Goal: Task Accomplishment & Management: Use online tool/utility

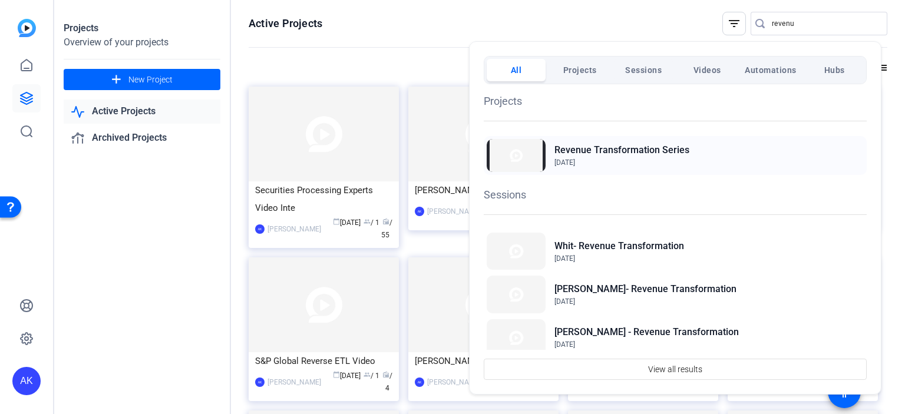
click at [591, 154] on h2 "Revenue Transformation Series" at bounding box center [621, 150] width 135 height 14
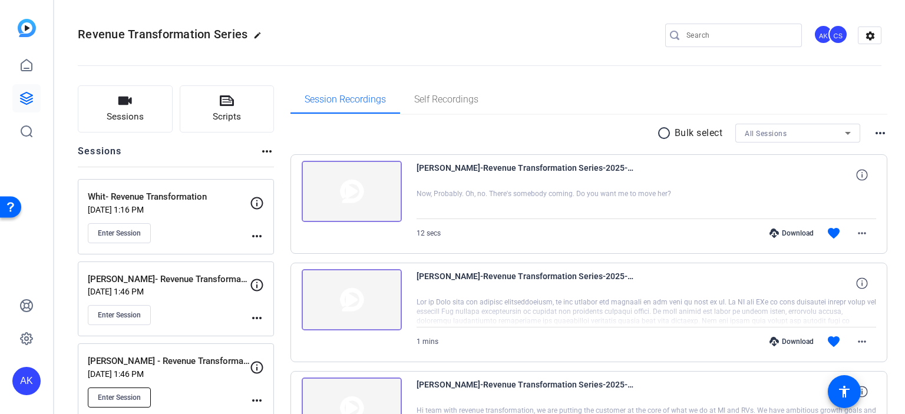
click at [113, 396] on span "Enter Session" at bounding box center [119, 397] width 43 height 9
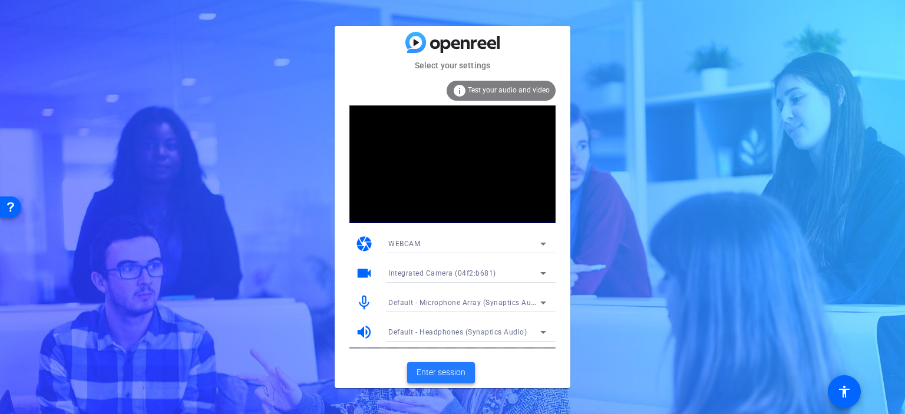
click at [450, 375] on span "Enter session" at bounding box center [440, 372] width 49 height 12
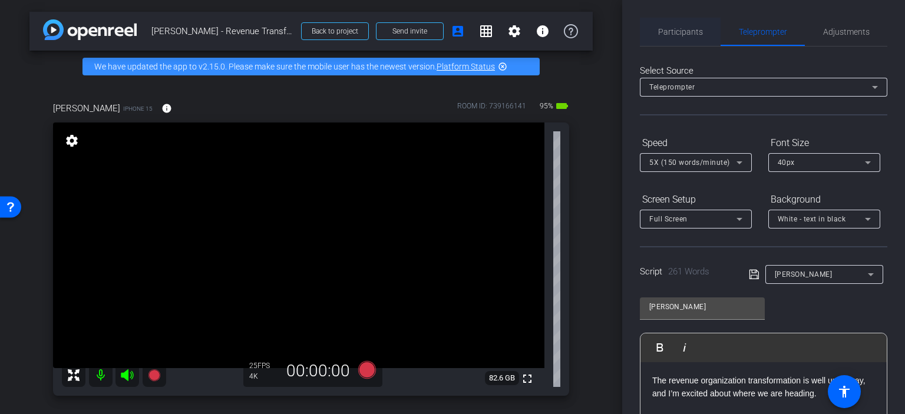
click at [672, 34] on span "Participants" at bounding box center [680, 32] width 45 height 8
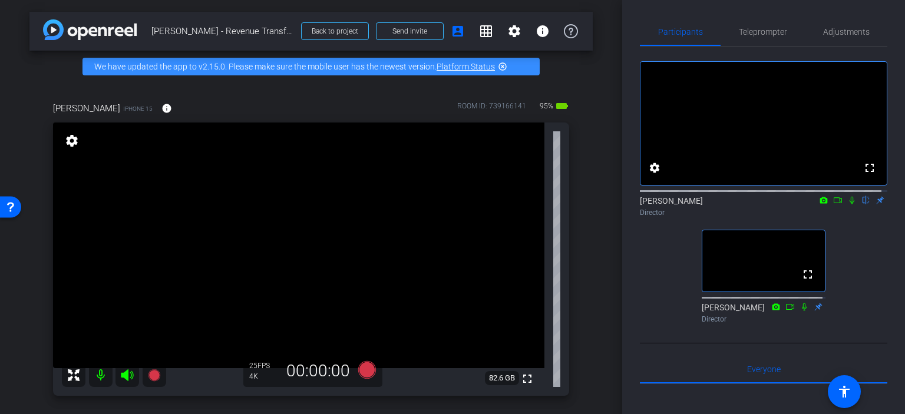
click at [886, 270] on div "Participants Teleprompter Adjustments fullscreen settings Adam Kovalsky flip Di…" at bounding box center [763, 207] width 283 height 414
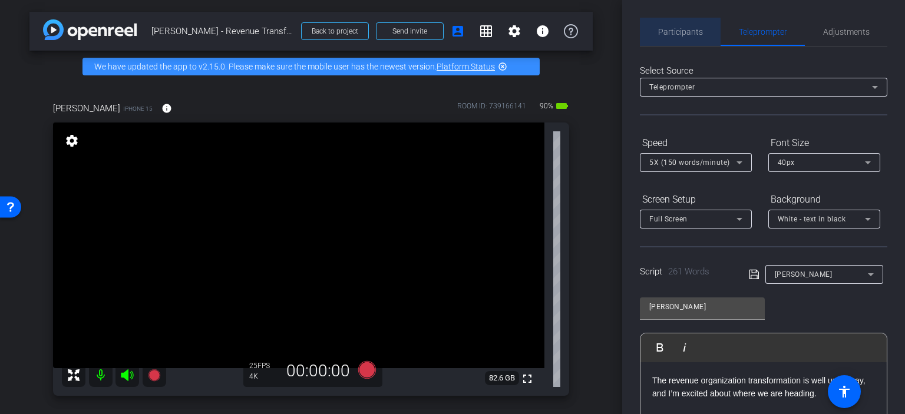
click at [688, 31] on span "Participants" at bounding box center [680, 32] width 45 height 8
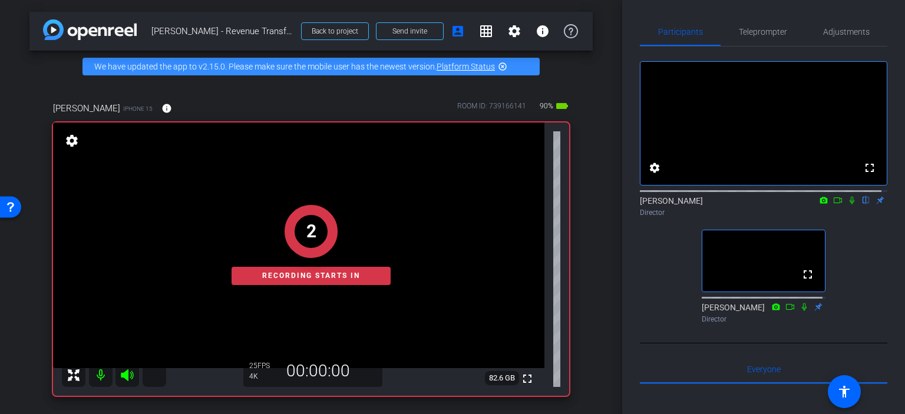
click at [833, 204] on icon at bounding box center [837, 200] width 9 height 8
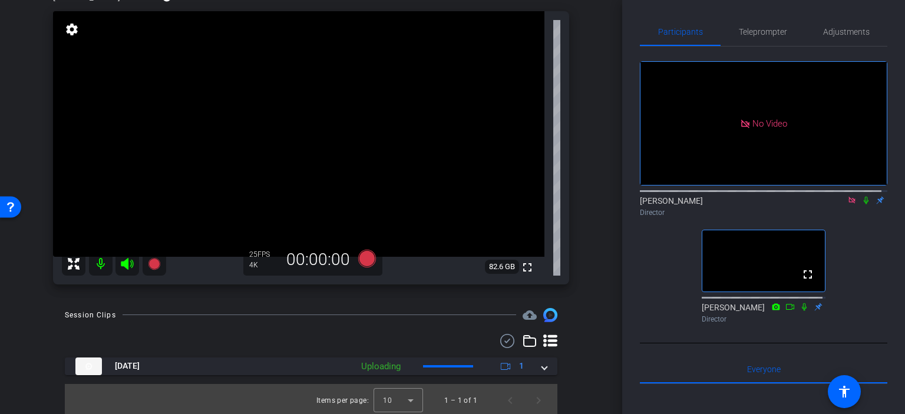
scroll to position [114, 0]
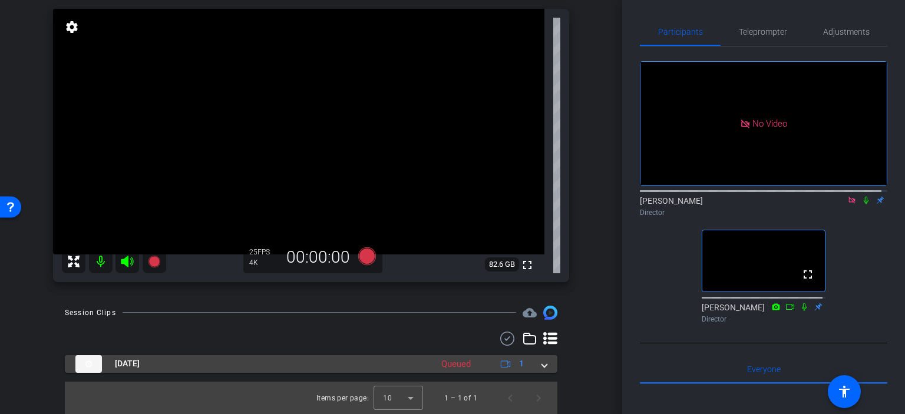
click at [542, 365] on span at bounding box center [544, 363] width 5 height 12
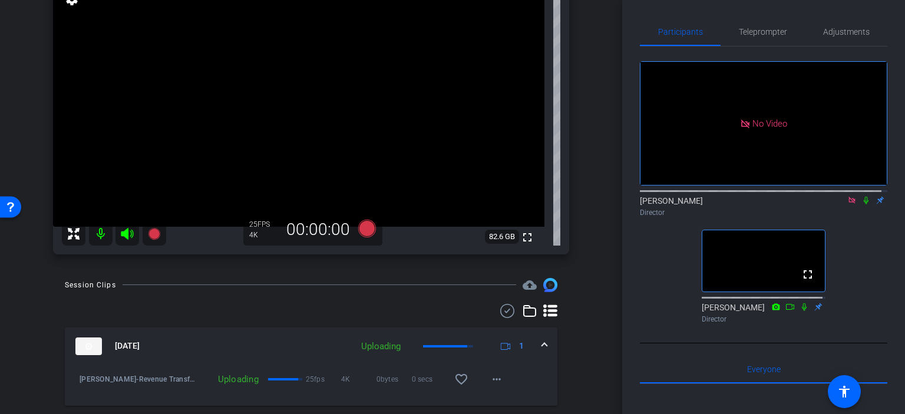
scroll to position [201, 0]
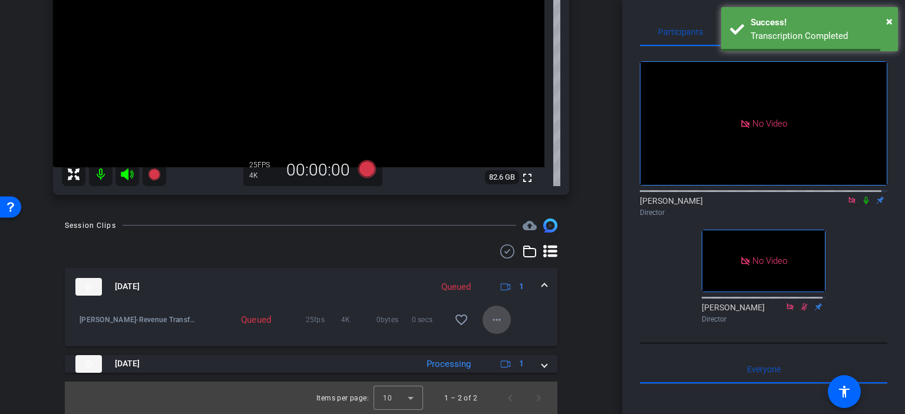
click at [494, 316] on mat-icon "more_horiz" at bounding box center [496, 320] width 14 height 14
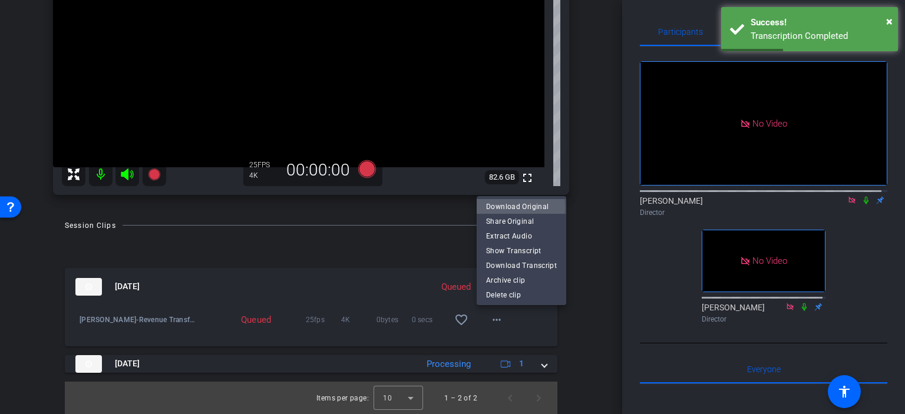
click at [519, 208] on span "Download Original" at bounding box center [521, 207] width 71 height 14
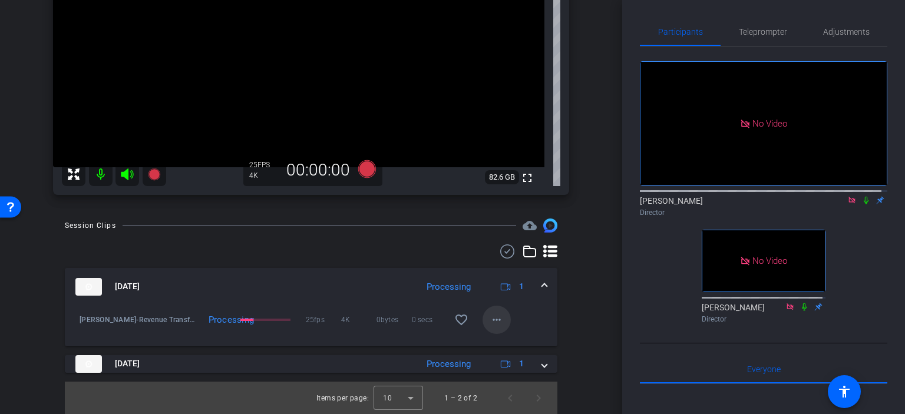
click at [498, 320] on span at bounding box center [496, 320] width 28 height 28
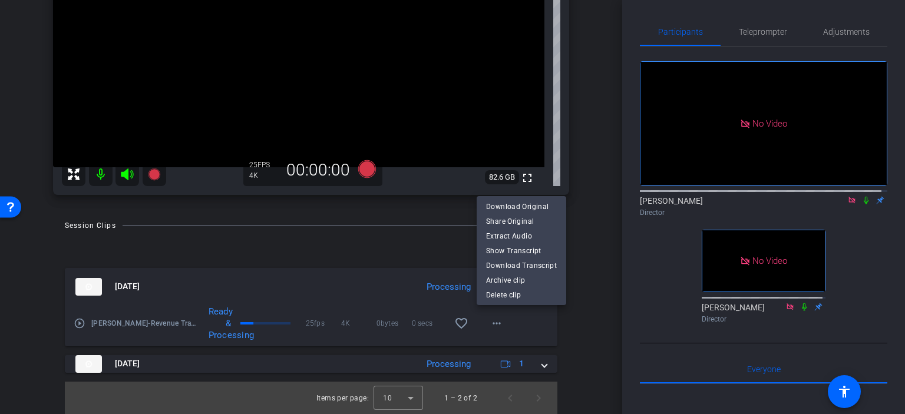
drag, startPoint x: 141, startPoint y: 246, endPoint x: 197, endPoint y: 216, distance: 63.0
click at [196, 216] on div at bounding box center [452, 207] width 905 height 414
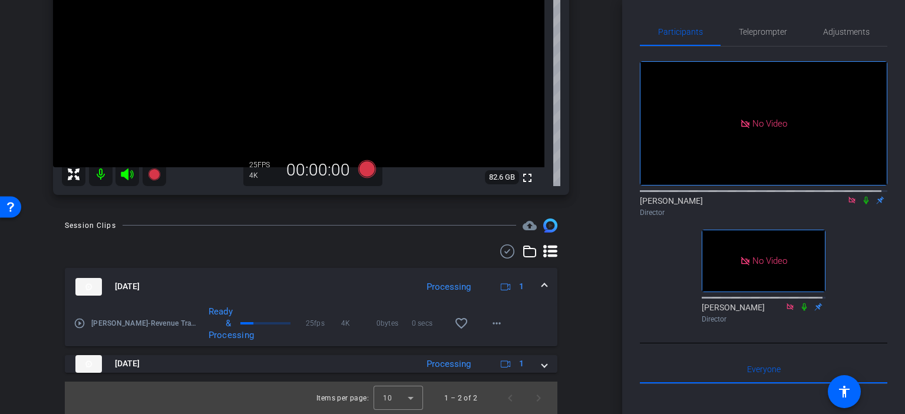
click at [81, 323] on mat-icon "play_circle_outline" at bounding box center [80, 323] width 12 height 12
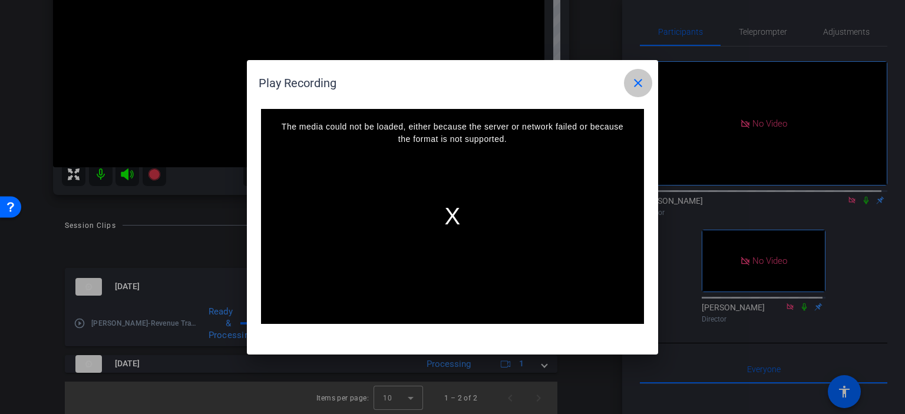
drag, startPoint x: 637, startPoint y: 84, endPoint x: 284, endPoint y: 137, distance: 356.2
click at [637, 83] on mat-icon "close" at bounding box center [638, 83] width 14 height 14
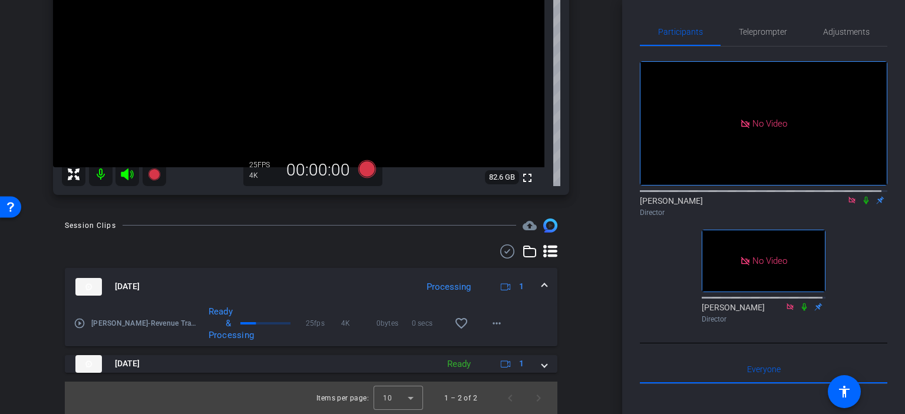
click at [77, 326] on mat-icon "play_circle_outline" at bounding box center [80, 323] width 12 height 12
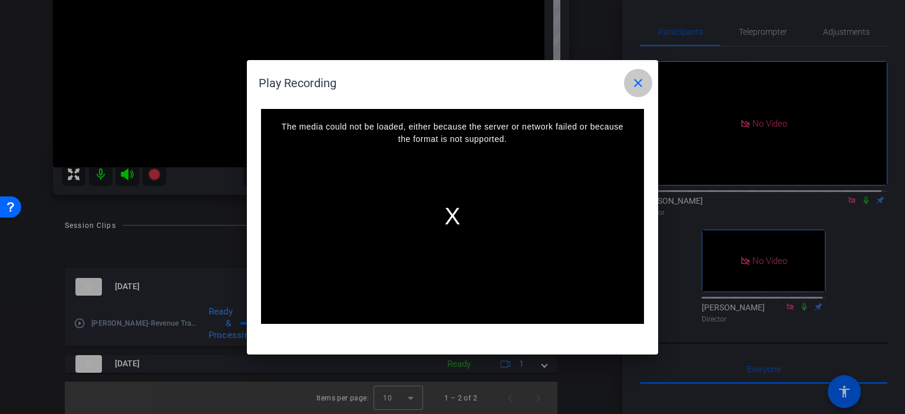
click at [634, 90] on mat-icon "close" at bounding box center [638, 83] width 14 height 14
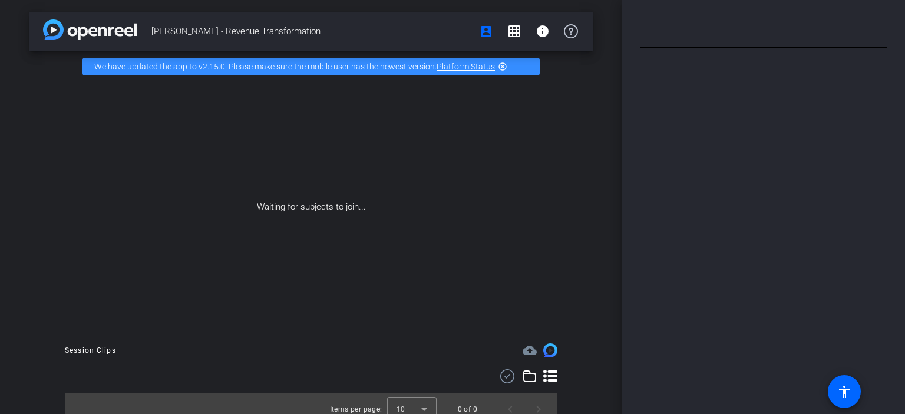
type input "[PERSON_NAME]"
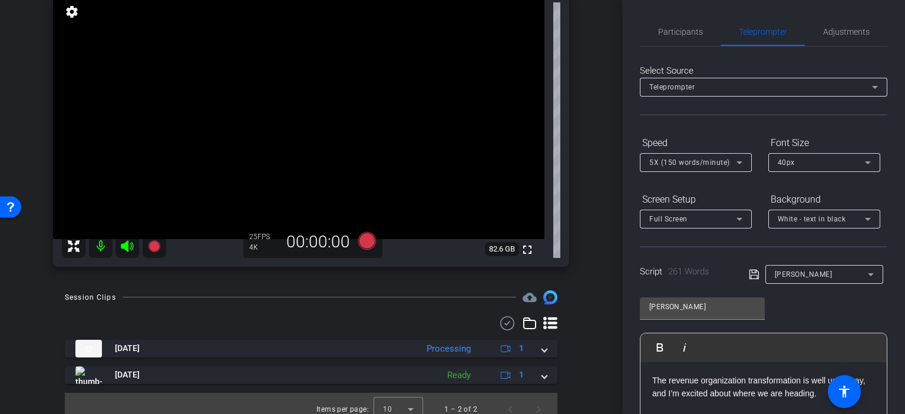
scroll to position [130, 0]
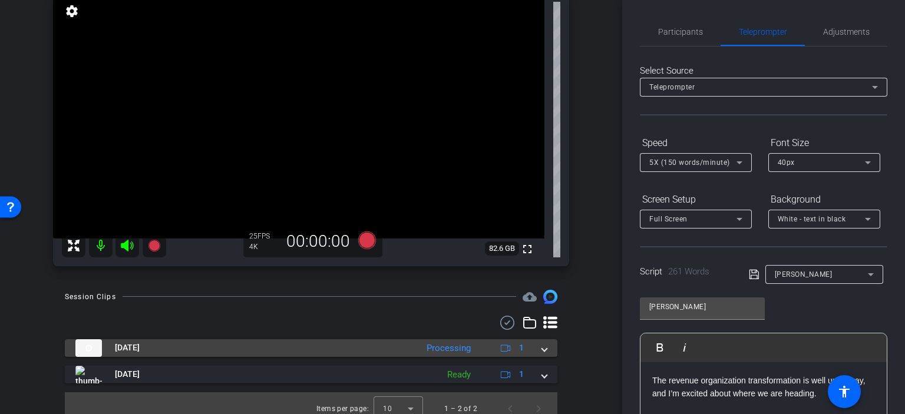
click at [542, 349] on span at bounding box center [544, 348] width 5 height 12
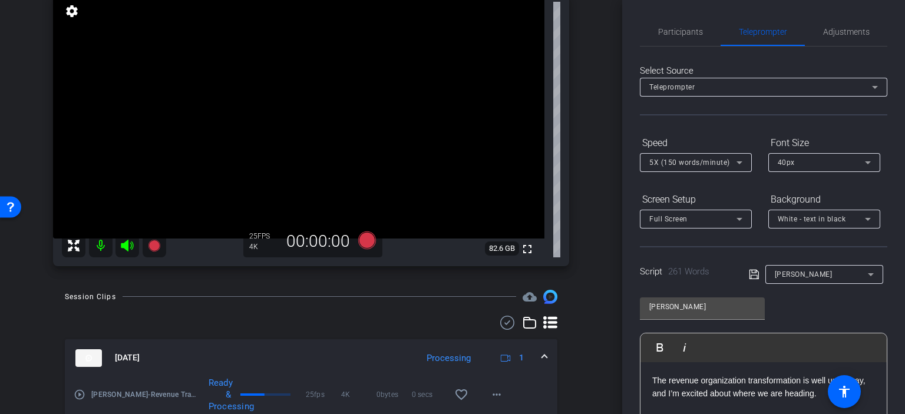
scroll to position [134, 0]
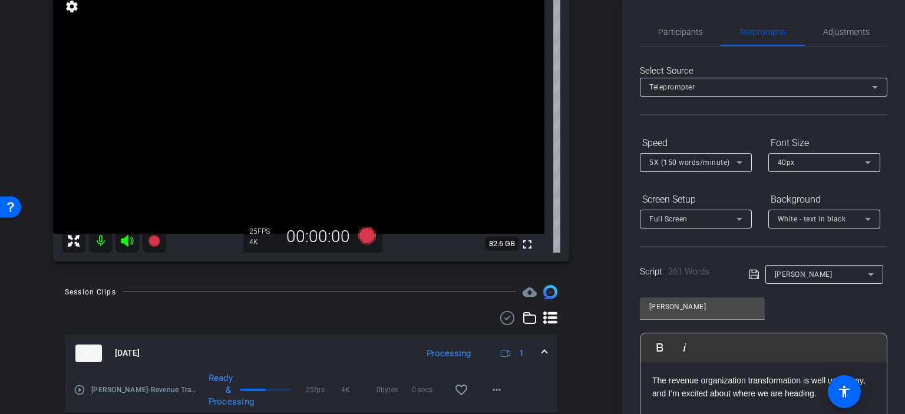
click at [82, 391] on mat-icon "play_circle_outline" at bounding box center [80, 390] width 12 height 12
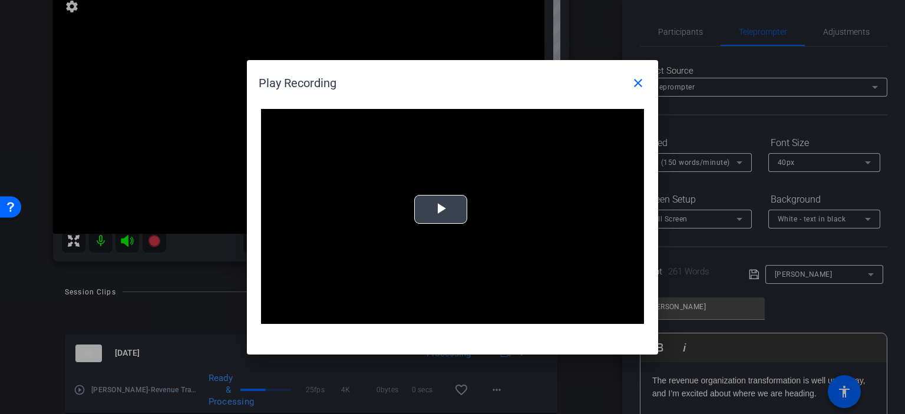
click at [441, 209] on span "Video Player" at bounding box center [441, 209] width 0 height 0
click at [638, 87] on mat-icon "close" at bounding box center [638, 83] width 14 height 14
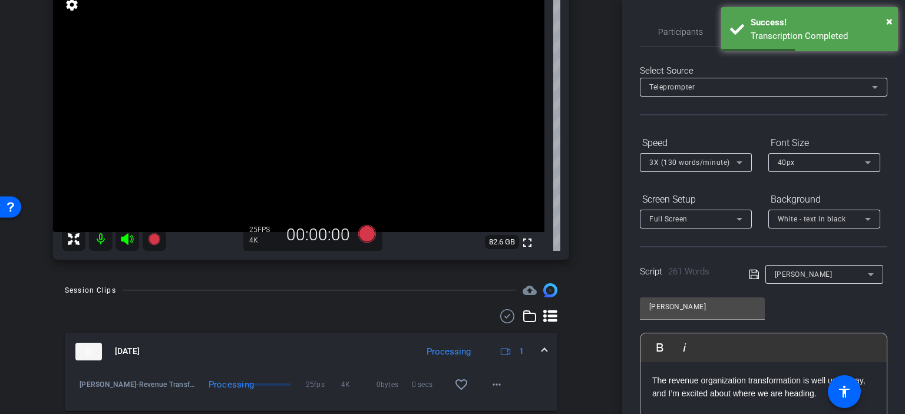
scroll to position [135, 0]
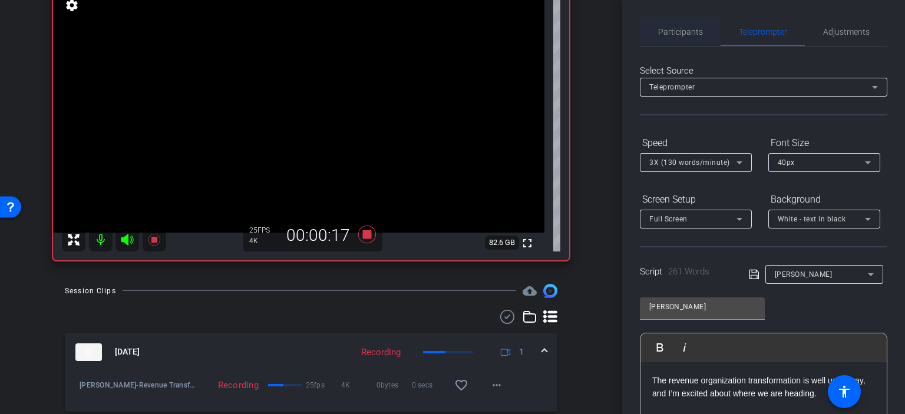
click at [674, 32] on span "Participants" at bounding box center [680, 32] width 45 height 8
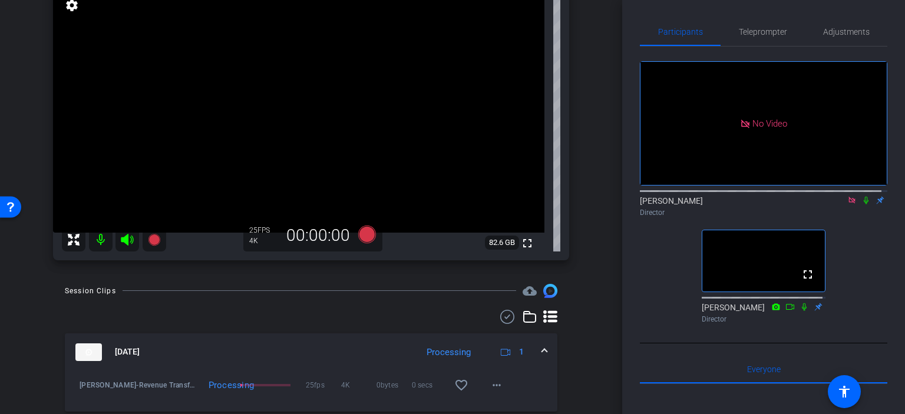
click at [848, 197] on icon at bounding box center [851, 200] width 6 height 6
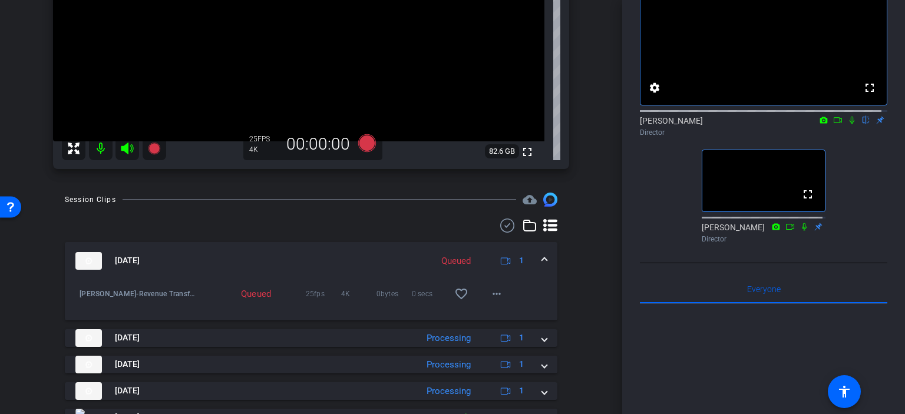
scroll to position [246, 0]
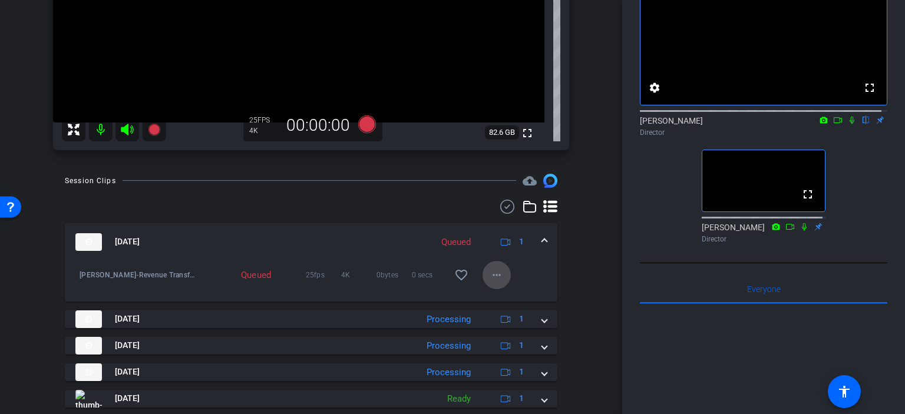
click at [489, 280] on mat-icon "more_horiz" at bounding box center [496, 275] width 14 height 14
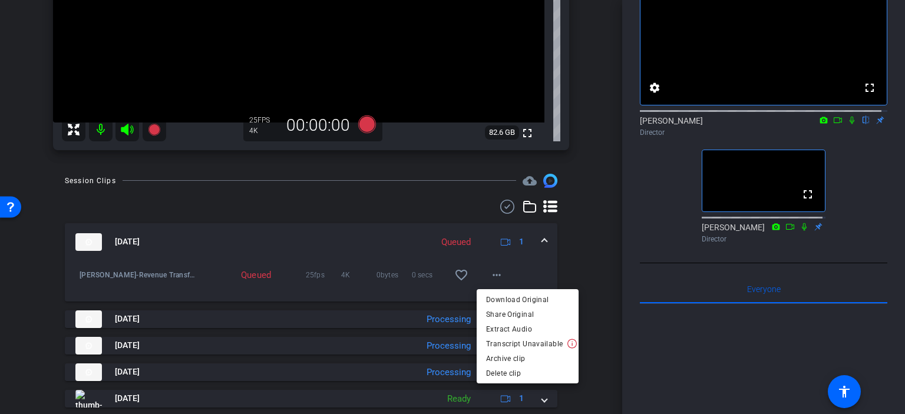
click at [494, 259] on div at bounding box center [452, 207] width 905 height 414
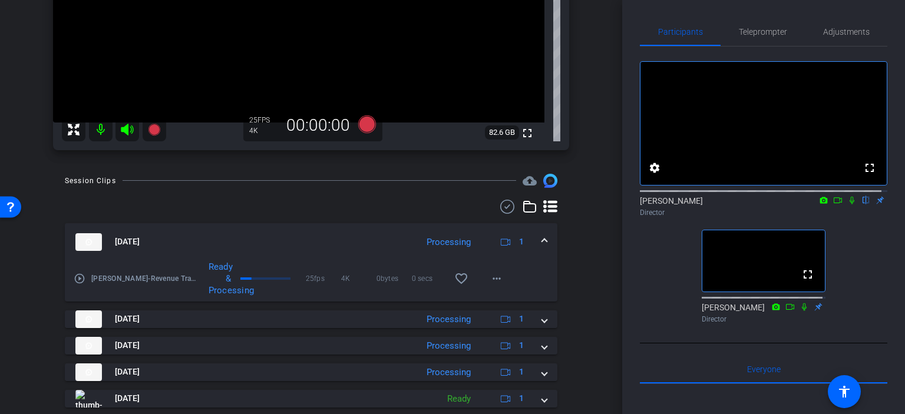
scroll to position [0, 0]
